Goal: Transaction & Acquisition: Purchase product/service

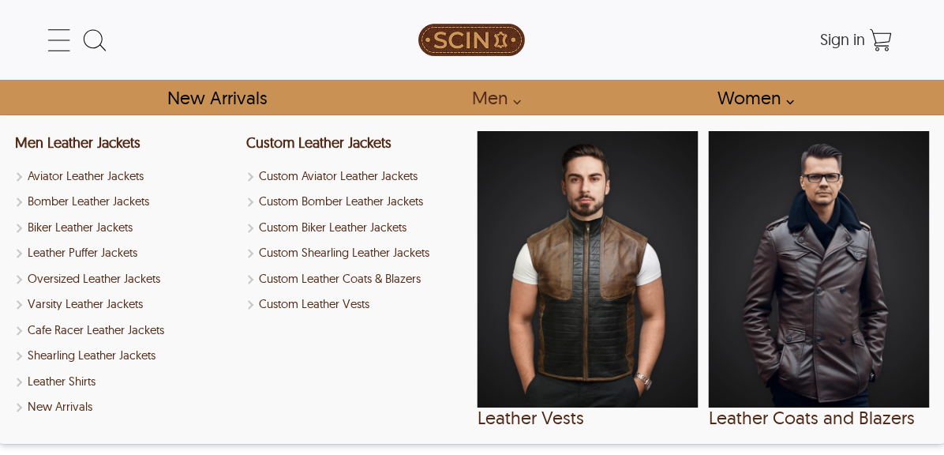
click at [504, 96] on link "Men" at bounding box center [492, 98] width 76 height 36
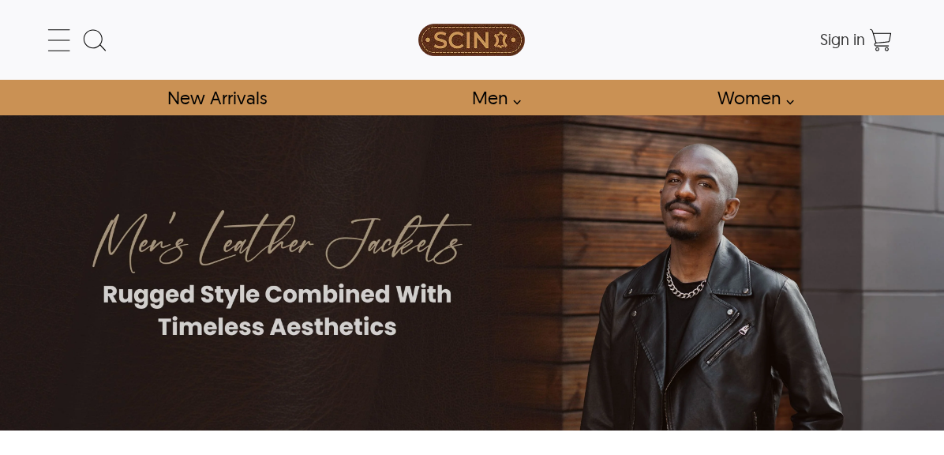
click at [504, 96] on link "Men" at bounding box center [492, 98] width 76 height 36
click at [508, 96] on link "Men" at bounding box center [492, 98] width 76 height 36
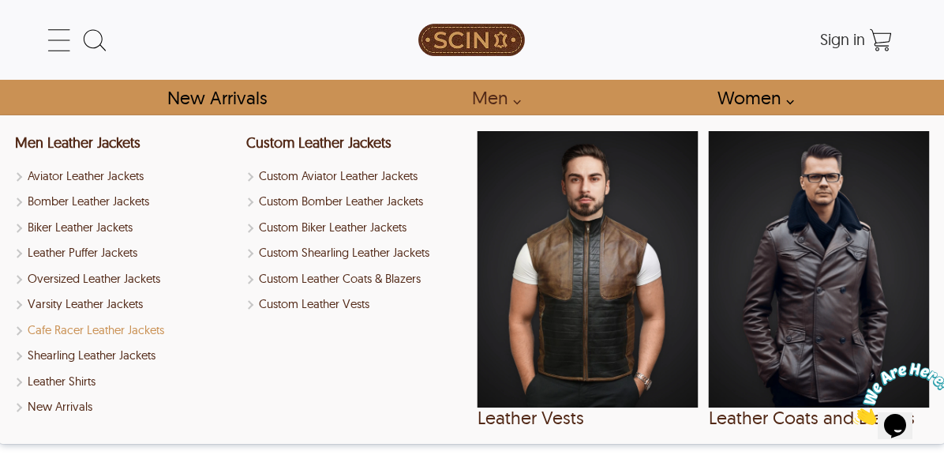
click at [91, 329] on link "Cafe Racer Leather Jackets" at bounding box center [125, 330] width 221 height 18
select select "********"
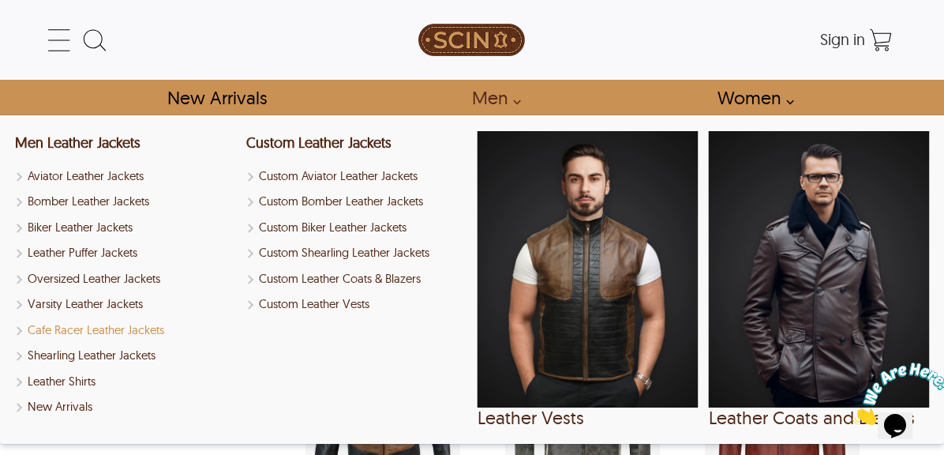
click at [20, 329] on link "Cafe Racer Leather Jackets" at bounding box center [125, 330] width 221 height 18
click at [54, 331] on link "Cafe Racer Leather Jackets" at bounding box center [125, 330] width 221 height 18
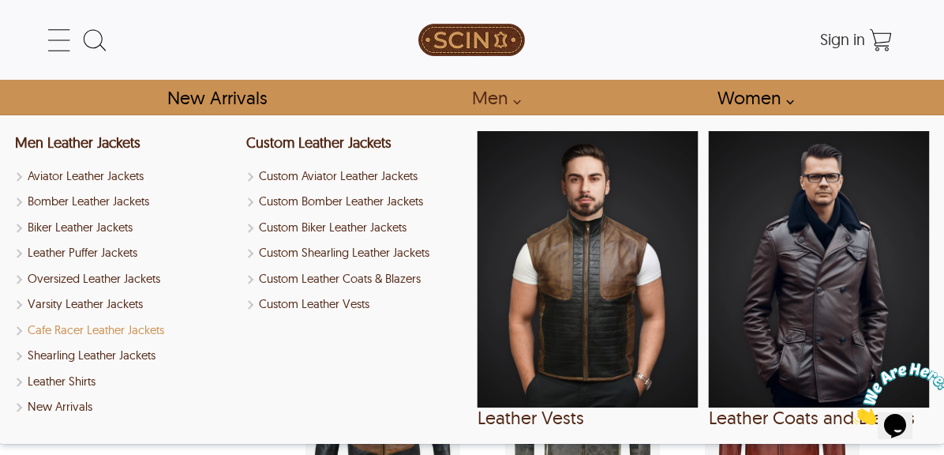
click at [54, 331] on link "Cafe Racer Leather Jackets" at bounding box center [125, 330] width 221 height 18
click at [86, 303] on link "Varsity Leather Jackets" at bounding box center [125, 304] width 221 height 18
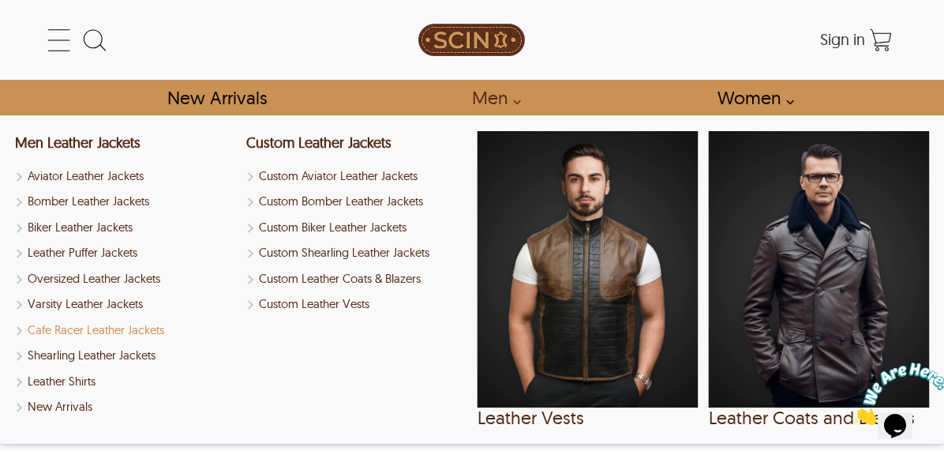
select select "********"
click at [88, 328] on link "Cafe Racer Leather Jackets" at bounding box center [125, 330] width 221 height 18
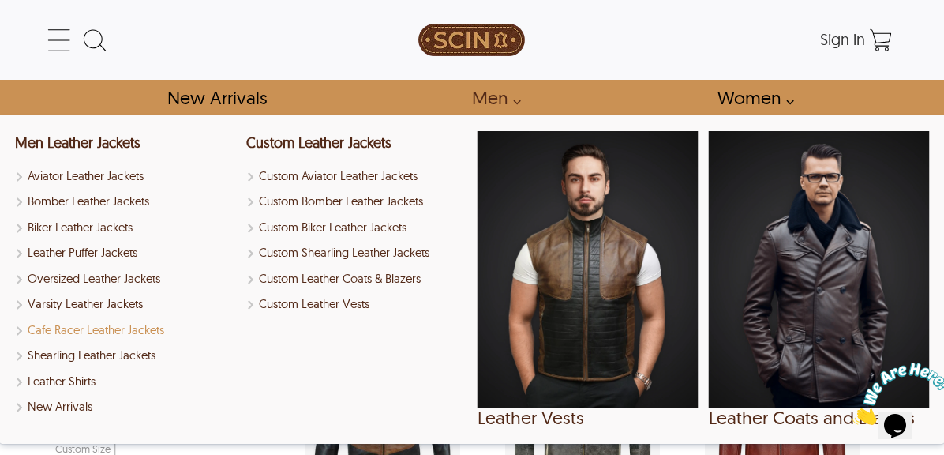
click at [88, 328] on link "Cafe Racer Leather Jackets" at bounding box center [125, 330] width 221 height 18
click at [0, 0] on div "Search Box" at bounding box center [0, 0] width 0 height 0
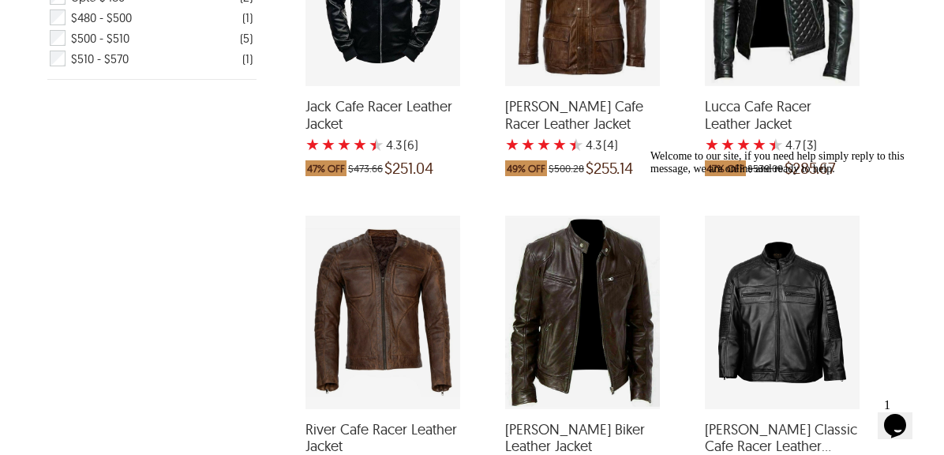
scroll to position [711, 0]
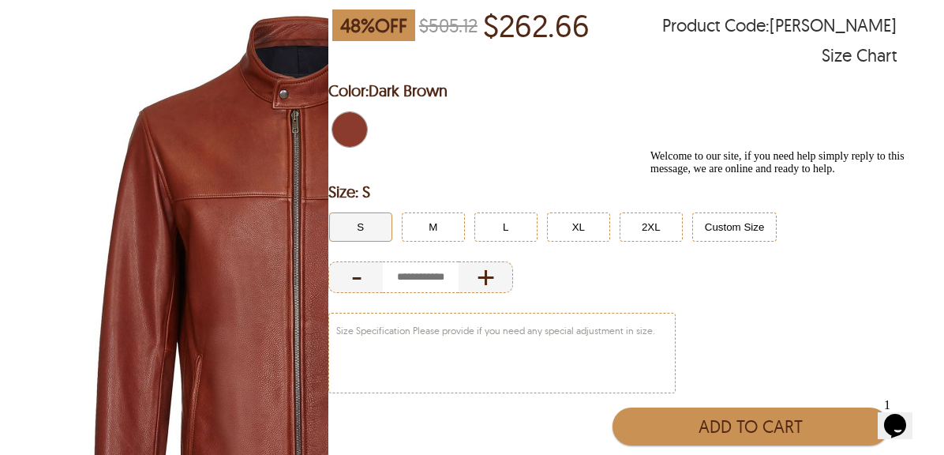
scroll to position [237, 0]
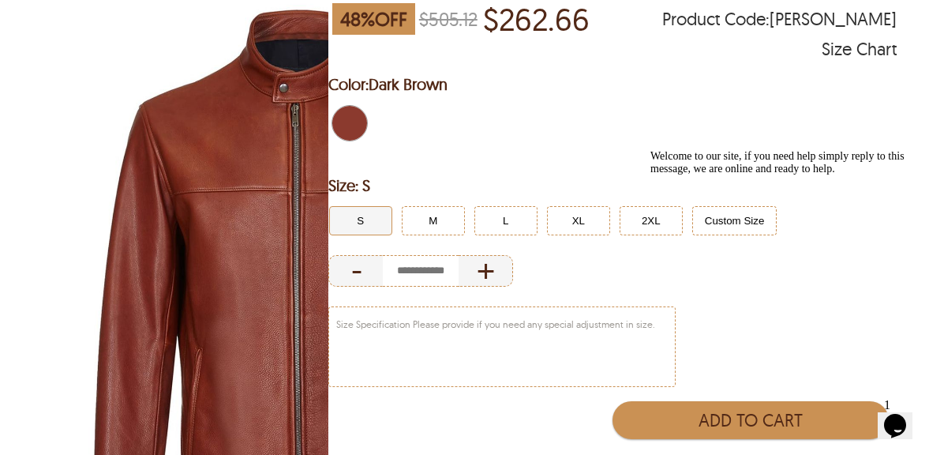
click at [742, 175] on div "Welcome to our site, if you need help simply reply to this message, we are onli…" at bounding box center [793, 162] width 284 height 25
click at [651, 150] on icon "Chat attention grabber" at bounding box center [651, 150] width 0 height 0
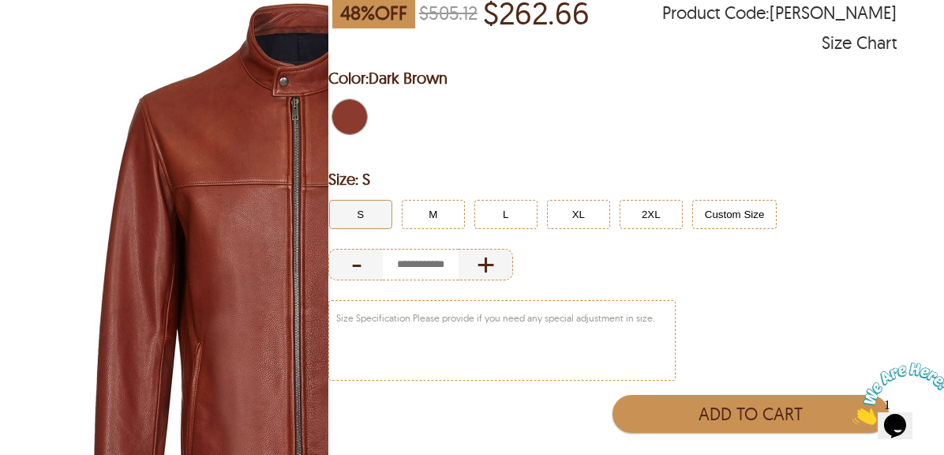
scroll to position [316, 0]
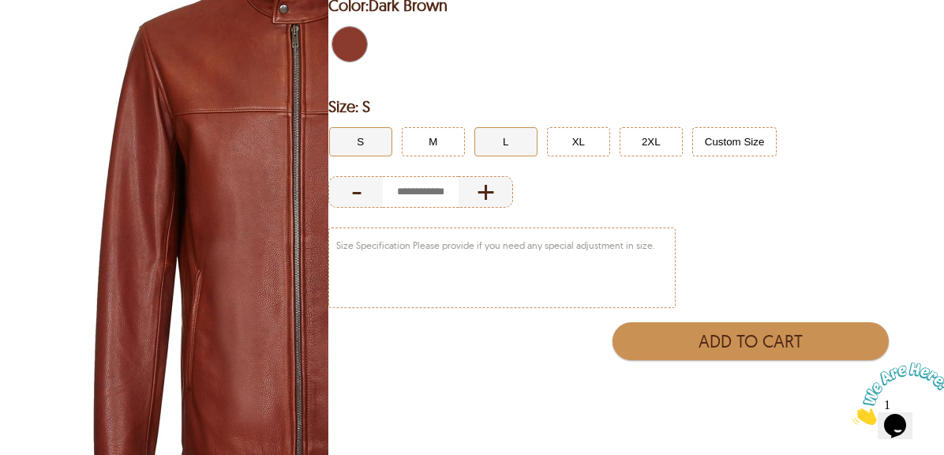
click at [538, 148] on button "L" at bounding box center [505, 141] width 63 height 29
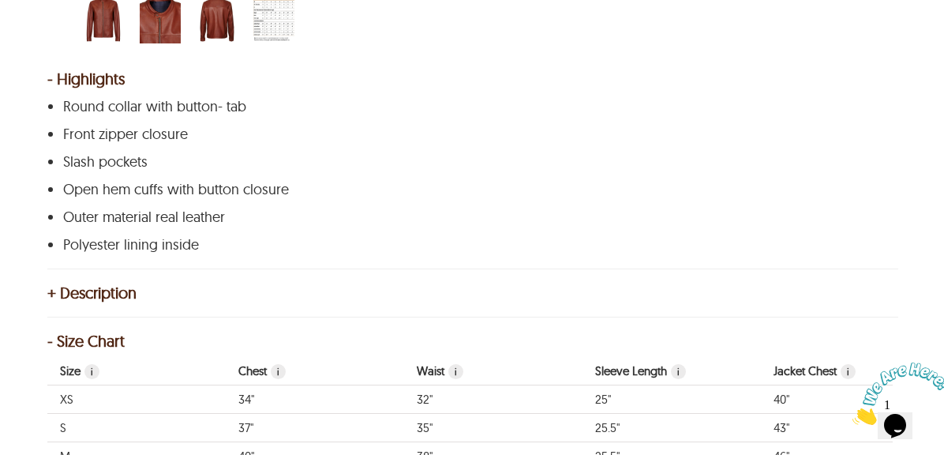
scroll to position [947, 0]
click at [50, 284] on div "+ Description" at bounding box center [471, 292] width 849 height 16
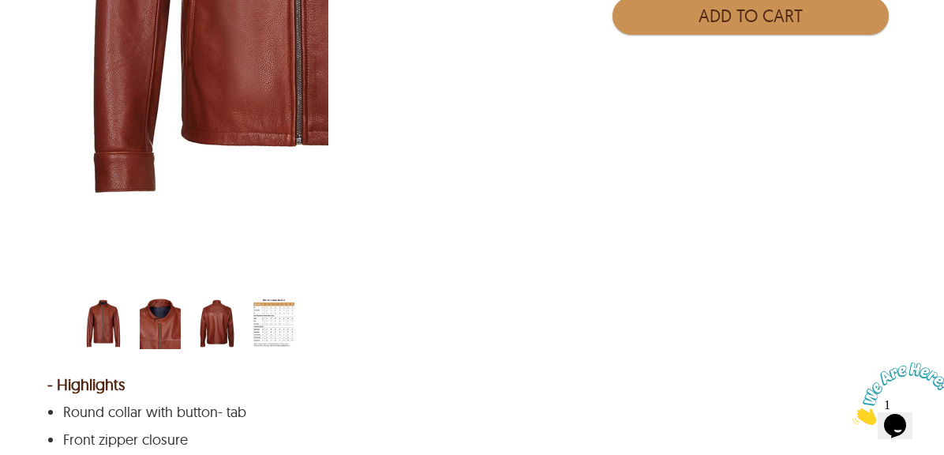
scroll to position [711, 0]
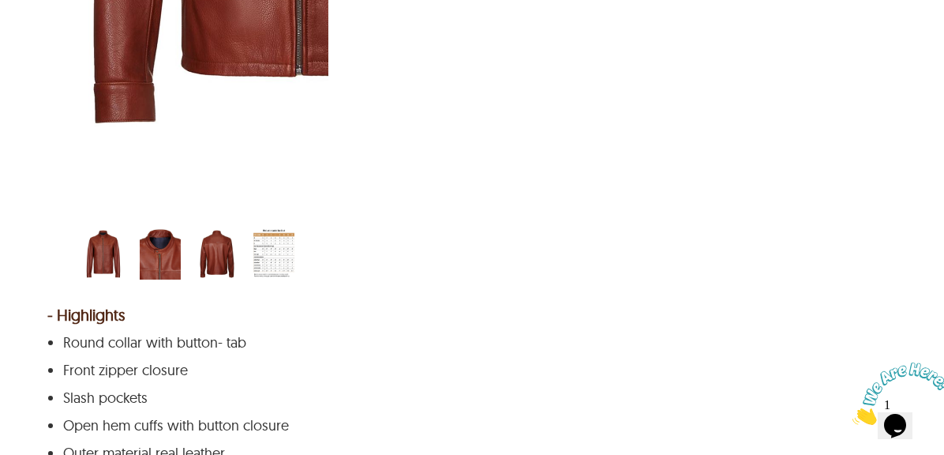
click at [181, 228] on img "scin-13156-darkbrown-closure.jpg" at bounding box center [160, 253] width 41 height 51
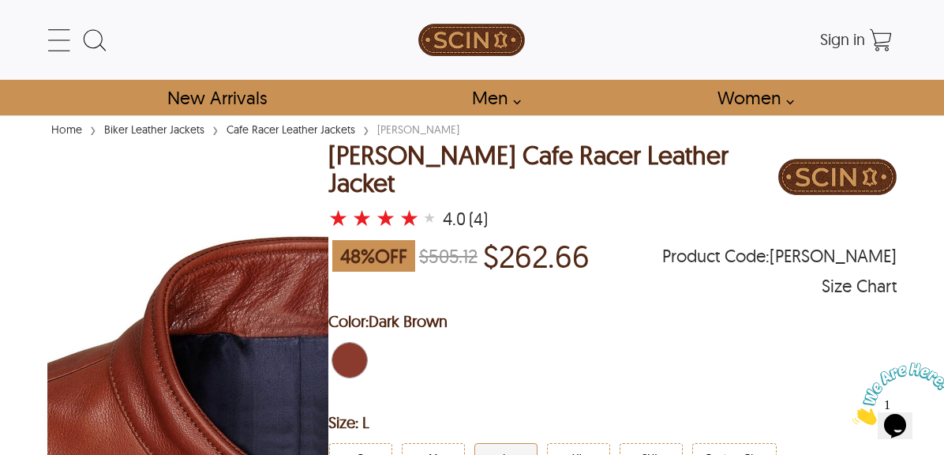
scroll to position [0, 0]
